Goal: Information Seeking & Learning: Learn about a topic

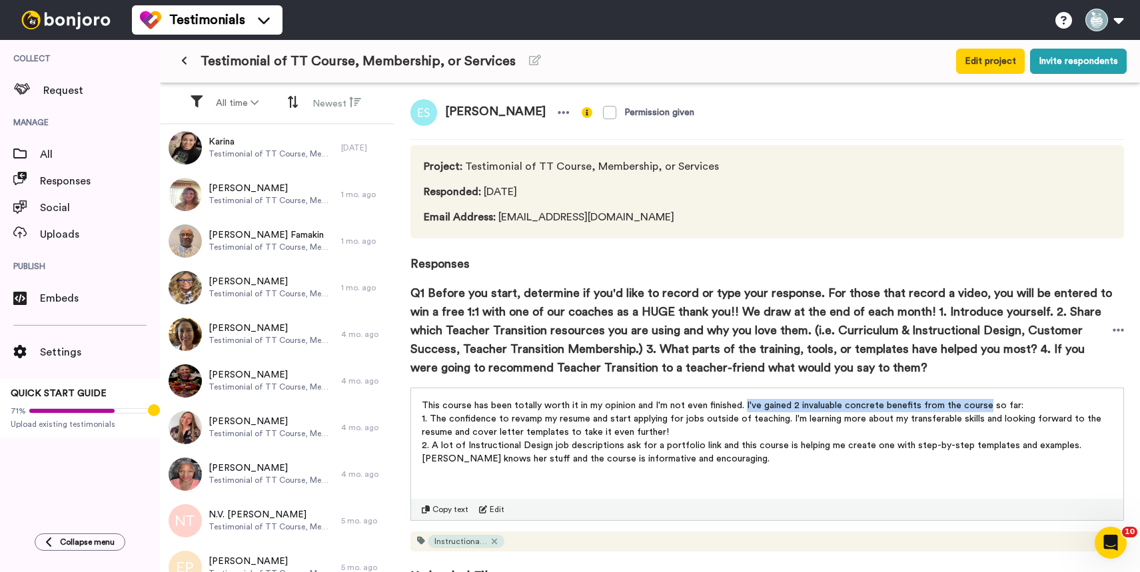
drag, startPoint x: 744, startPoint y: 408, endPoint x: 985, endPoint y: 406, distance: 241.9
click at [985, 406] on span "This course has been totally worth it in my opinion and I'm not even finished. …" at bounding box center [723, 405] width 602 height 9
copy span "I've gained 2 invaluable concrete benefits from the course"
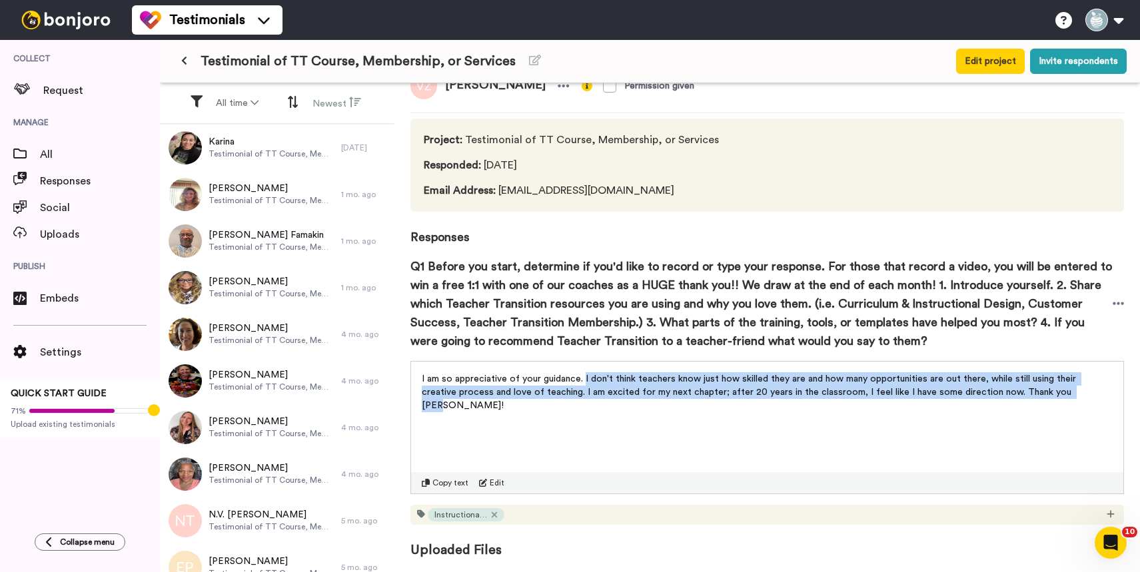
drag, startPoint x: 584, startPoint y: 378, endPoint x: 1059, endPoint y: 400, distance: 475.6
click at [1059, 400] on div "I am so appreciative of your guidance. I don't think teachers know just how ski…" at bounding box center [767, 388] width 712 height 53
copy span "I don't think teachers know just how skilled they are and how many opportunitie…"
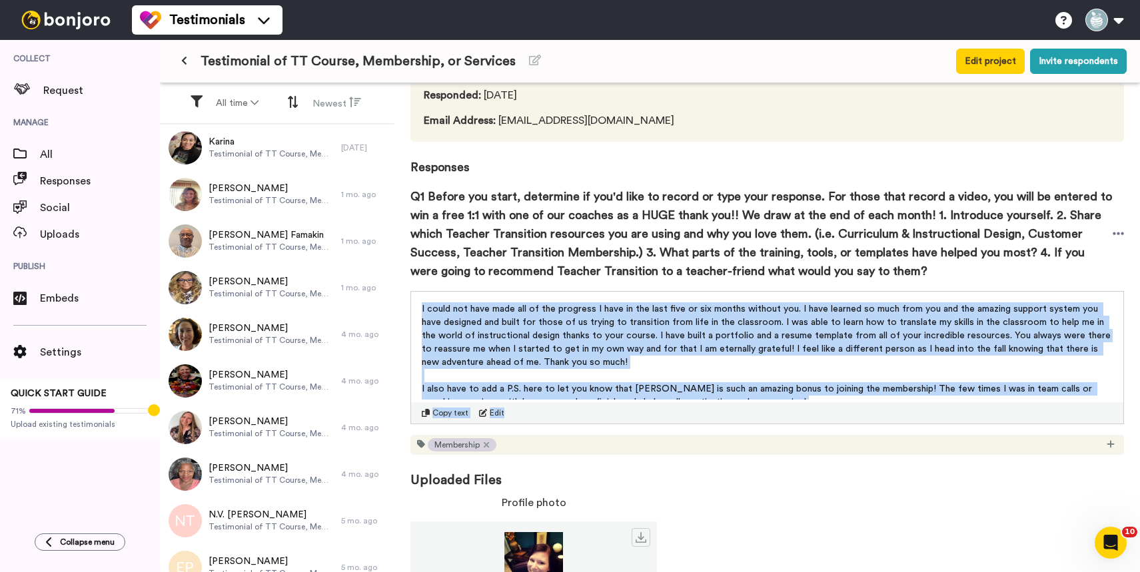
scroll to position [9, 0]
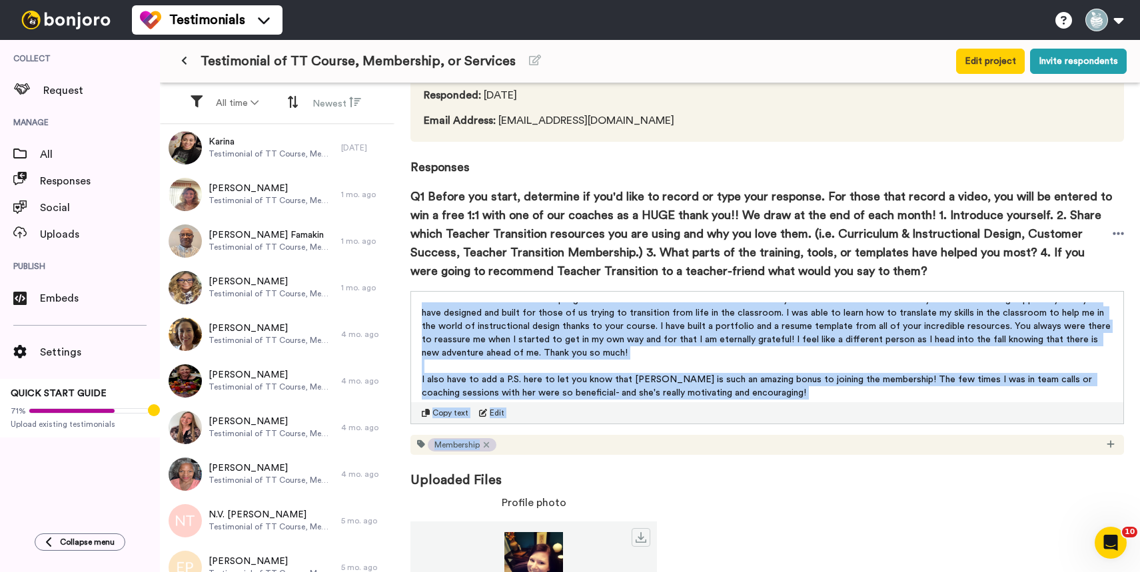
drag, startPoint x: 422, startPoint y: 309, endPoint x: 1009, endPoint y: 442, distance: 602.6
click at [1009, 442] on div "I could not have made all of the progress I have in the last five or six months…" at bounding box center [767, 373] width 714 height 164
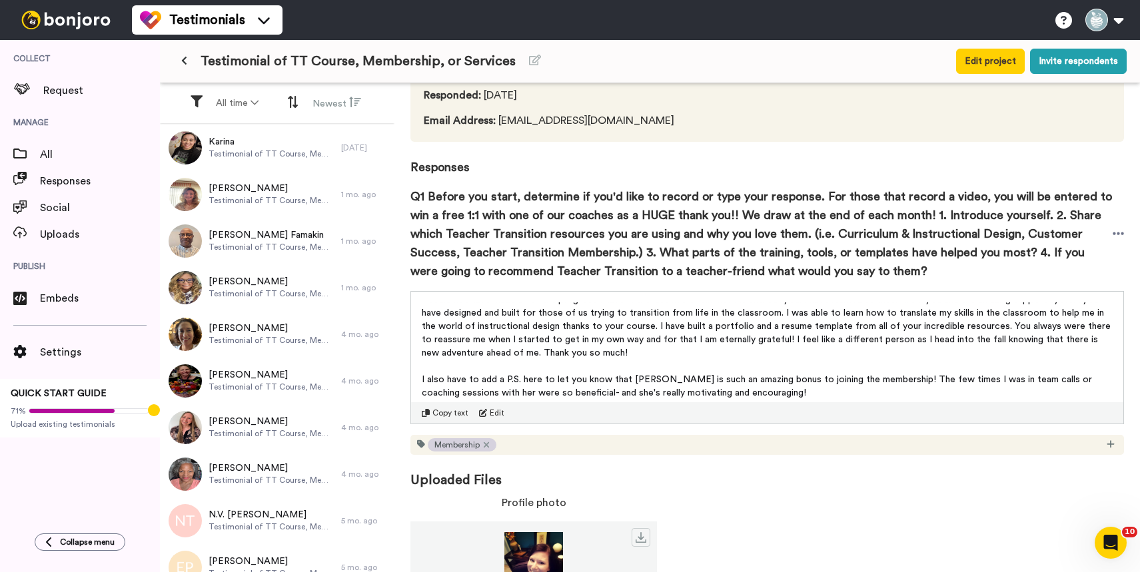
click at [834, 390] on p "I also have to add a P.S. here to let you know that [PERSON_NAME] is such an am…" at bounding box center [767, 386] width 691 height 27
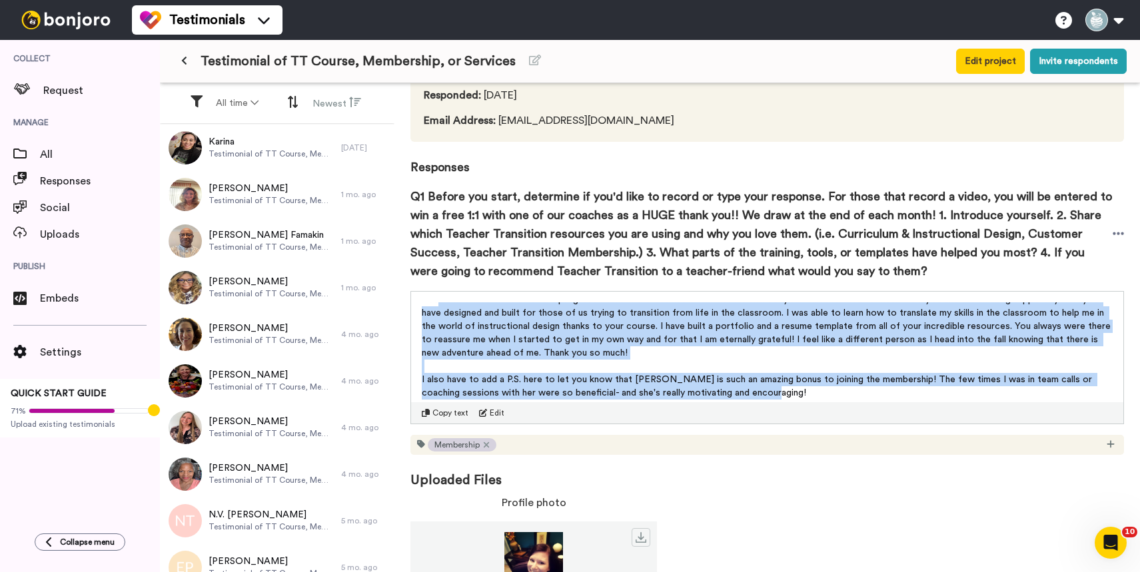
scroll to position [0, 0]
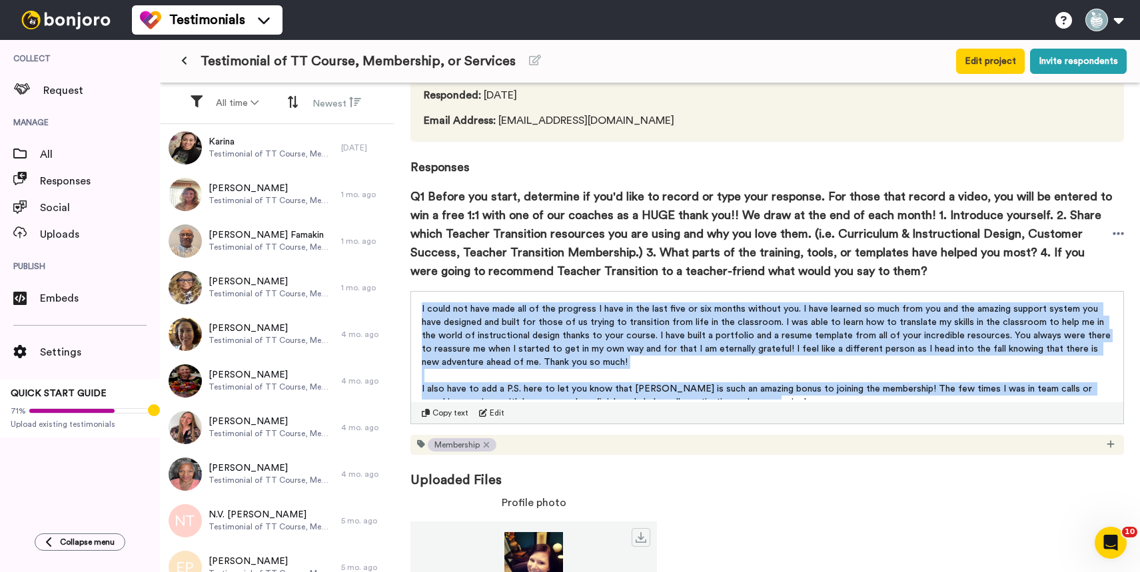
drag, startPoint x: 768, startPoint y: 391, endPoint x: 422, endPoint y: 305, distance: 356.3
click at [422, 305] on div "I could not have made all of the progress I have in the last five or six months…" at bounding box center [767, 351] width 691 height 97
copy div "I could not have made all of the progress I have in the last five or six months…"
